Goal: Go to known website: Go to known website

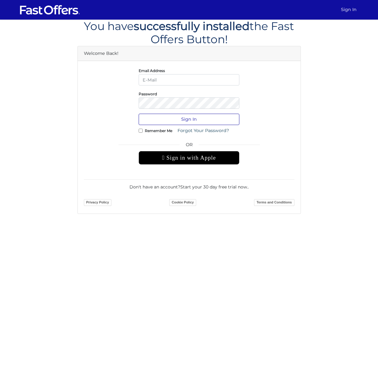
type input "[PERSON_NAME][EMAIL_ADDRESS][DOMAIN_NAME]"
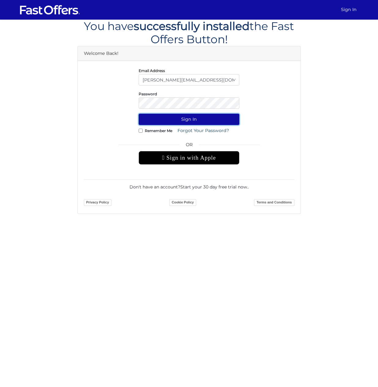
click at [191, 118] on button "Sign In" at bounding box center [189, 119] width 101 height 11
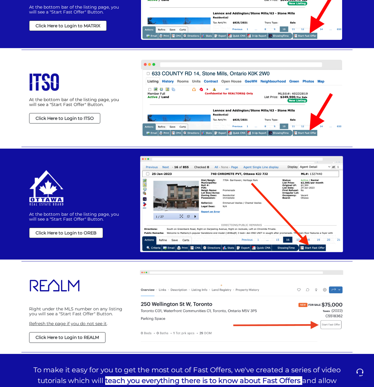
scroll to position [337, 0]
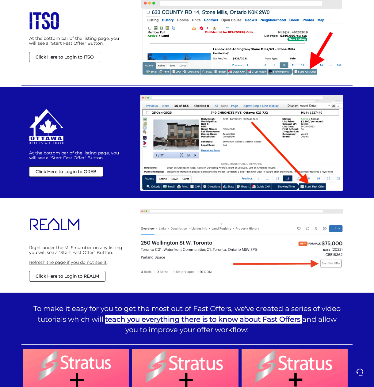
click at [90, 278] on strong "Click Here to Login to REALM" at bounding box center [67, 276] width 63 height 6
drag, startPoint x: 29, startPoint y: 247, endPoint x: 84, endPoint y: 252, distance: 55.6
click at [84, 252] on div "Right under the MLS number on any listing you will see a "Start Fast Offer" But…" at bounding box center [76, 255] width 100 height 26
click at [93, 234] on link at bounding box center [76, 224] width 94 height 30
